Goal: Understand process/instructions: Learn how to perform a task or action

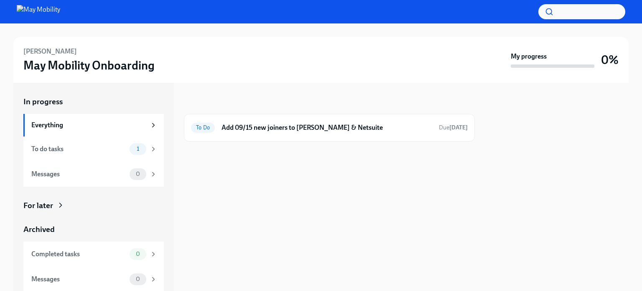
click at [238, 126] on h6 "Add 09/15 new joiners to [PERSON_NAME] & Netsuite" at bounding box center [327, 127] width 211 height 9
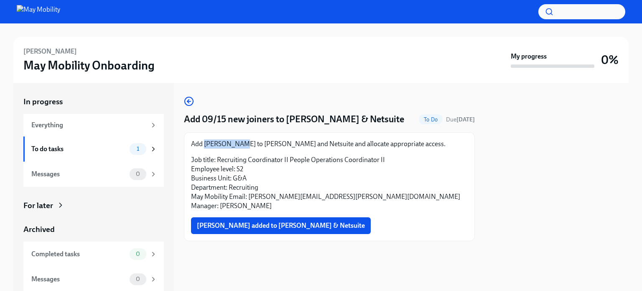
drag, startPoint x: 238, startPoint y: 143, endPoint x: 205, endPoint y: 142, distance: 33.9
click at [205, 142] on p "Add [PERSON_NAME] to [PERSON_NAME] and Netsuite and allocate appropriate access." at bounding box center [329, 143] width 277 height 9
copy p "[PERSON_NAME]"
drag, startPoint x: 391, startPoint y: 199, endPoint x: 376, endPoint y: 199, distance: 15.1
click at [389, 199] on p "Job title: Recruiting Coordinator II People Operations Coordinator II Employee …" at bounding box center [329, 182] width 277 height 55
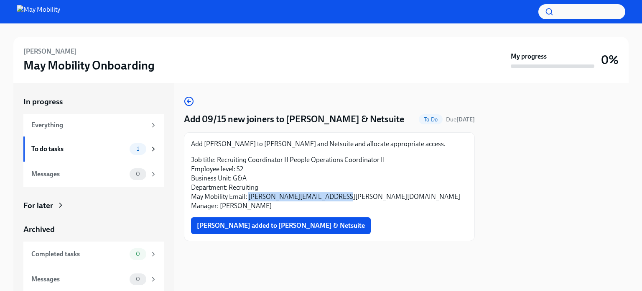
drag, startPoint x: 351, startPoint y: 197, endPoint x: 248, endPoint y: 200, distance: 103.4
click at [248, 200] on p "Job title: Recruiting Coordinator II People Operations Coordinator II Employee …" at bounding box center [329, 182] width 277 height 55
copy p "[PERSON_NAME][EMAIL_ADDRESS][PERSON_NAME][DOMAIN_NAME]"
click at [390, 199] on p "Job title: Recruiting Coordinator II People Operations Coordinator II Employee …" at bounding box center [329, 182] width 277 height 55
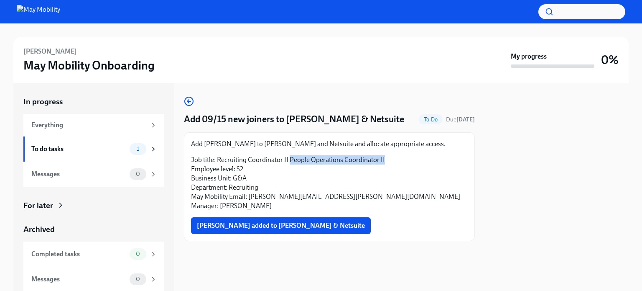
drag, startPoint x: 397, startPoint y: 164, endPoint x: 291, endPoint y: 156, distance: 106.5
click at [291, 156] on p "Job title: Recruiting Coordinator II People Operations Coordinator II Employee …" at bounding box center [329, 182] width 277 height 55
copy p "People Operations Coordinator II"
drag, startPoint x: 239, startPoint y: 143, endPoint x: 205, endPoint y: 143, distance: 34.3
click at [205, 143] on p "Add [PERSON_NAME] to [PERSON_NAME] and Netsuite and allocate appropriate access." at bounding box center [329, 143] width 277 height 9
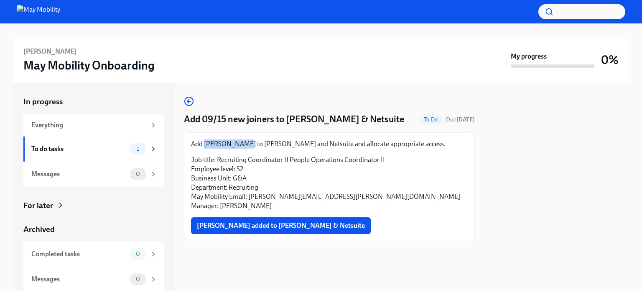
copy p "[PERSON_NAME]"
drag, startPoint x: 394, startPoint y: 157, endPoint x: 290, endPoint y: 161, distance: 103.8
click at [290, 161] on p "Job title: Recruiting Coordinator II People Operations Coordinator II Employee …" at bounding box center [329, 182] width 277 height 55
copy p "People Operations Coordinator II"
drag, startPoint x: 393, startPoint y: 198, endPoint x: 354, endPoint y: 197, distance: 38.9
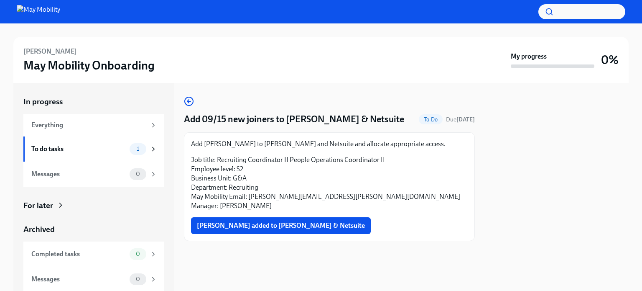
click at [392, 197] on p "Job title: Recruiting Coordinator II People Operations Coordinator II Employee …" at bounding box center [329, 182] width 277 height 55
drag, startPoint x: 328, startPoint y: 197, endPoint x: 249, endPoint y: 197, distance: 79.5
click at [249, 197] on p "Job title: Recruiting Coordinator II People Operations Coordinator II Employee …" at bounding box center [329, 182] width 277 height 55
copy p "[PERSON_NAME][EMAIL_ADDRESS][PERSON_NAME][DOMAIN_NAME]"
